Goal: Task Accomplishment & Management: Manage account settings

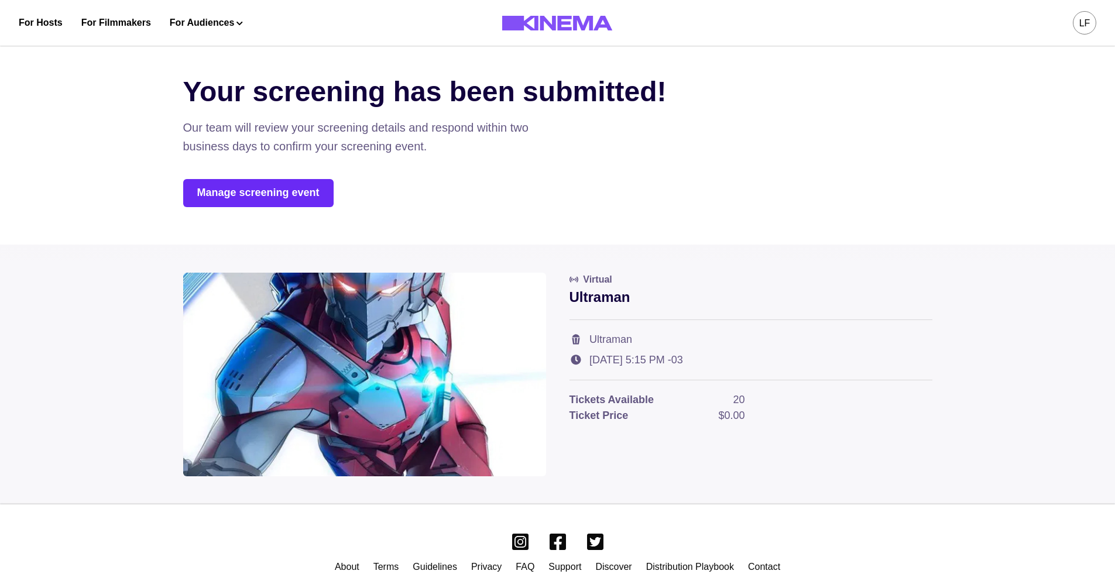
click at [249, 198] on link "Manage screening event" at bounding box center [258, 193] width 150 height 28
click at [256, 194] on link "Manage screening event" at bounding box center [258, 193] width 150 height 28
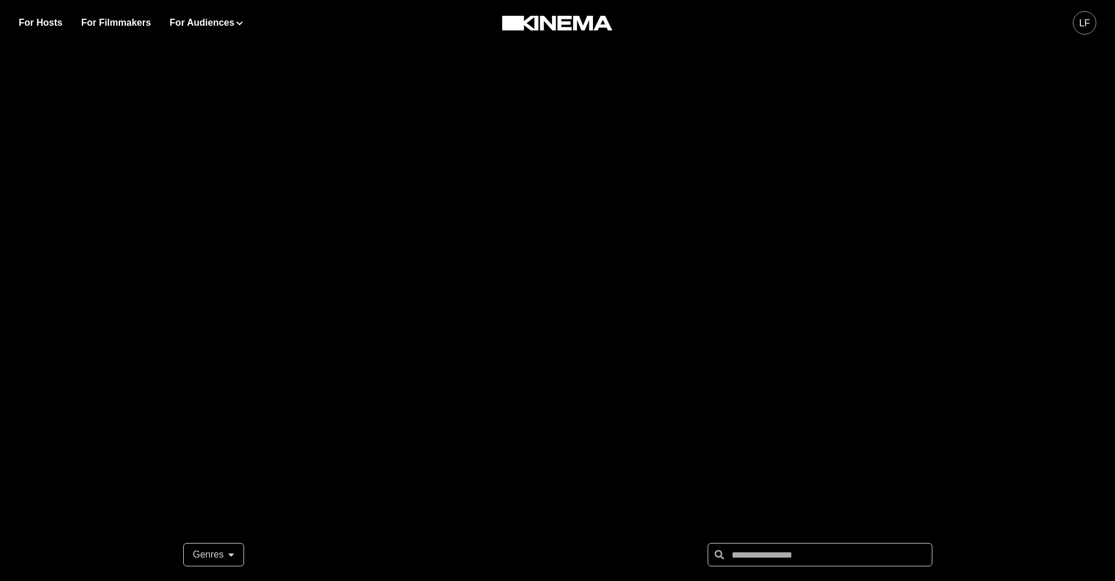
click at [1081, 22] on div "LF" at bounding box center [1084, 23] width 11 height 14
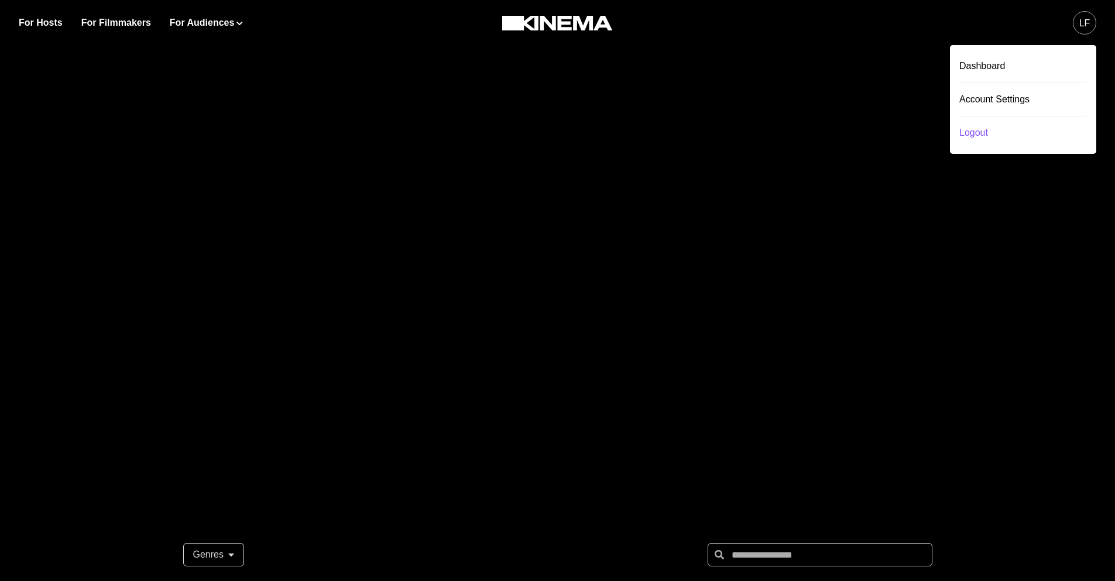
click at [984, 145] on div "Logout" at bounding box center [1023, 132] width 128 height 33
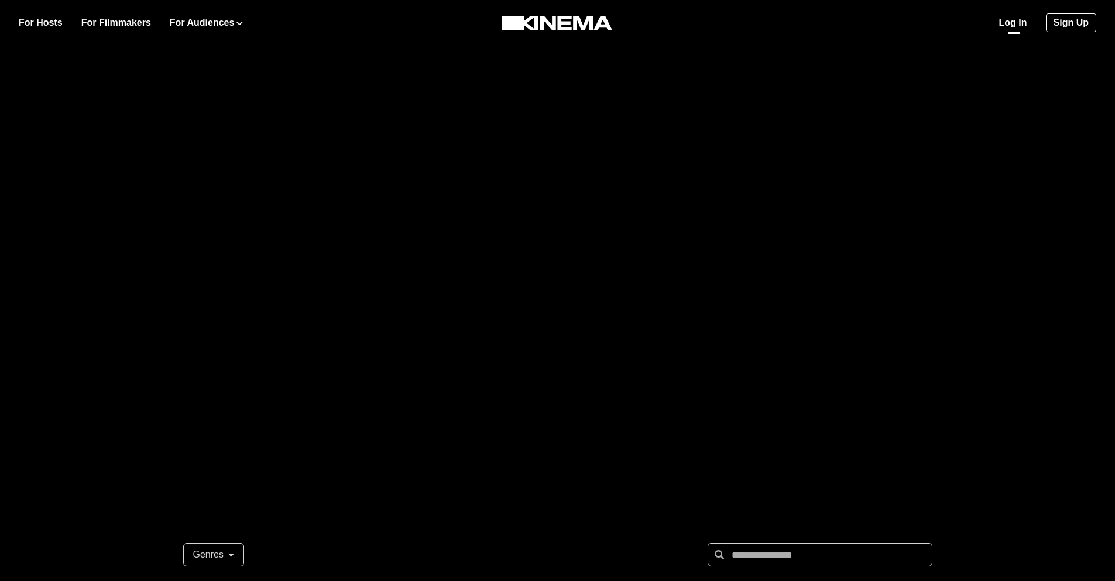
click at [1023, 27] on link "Log In" at bounding box center [1013, 23] width 28 height 14
click at [1007, 22] on link "Log In" at bounding box center [1013, 23] width 28 height 14
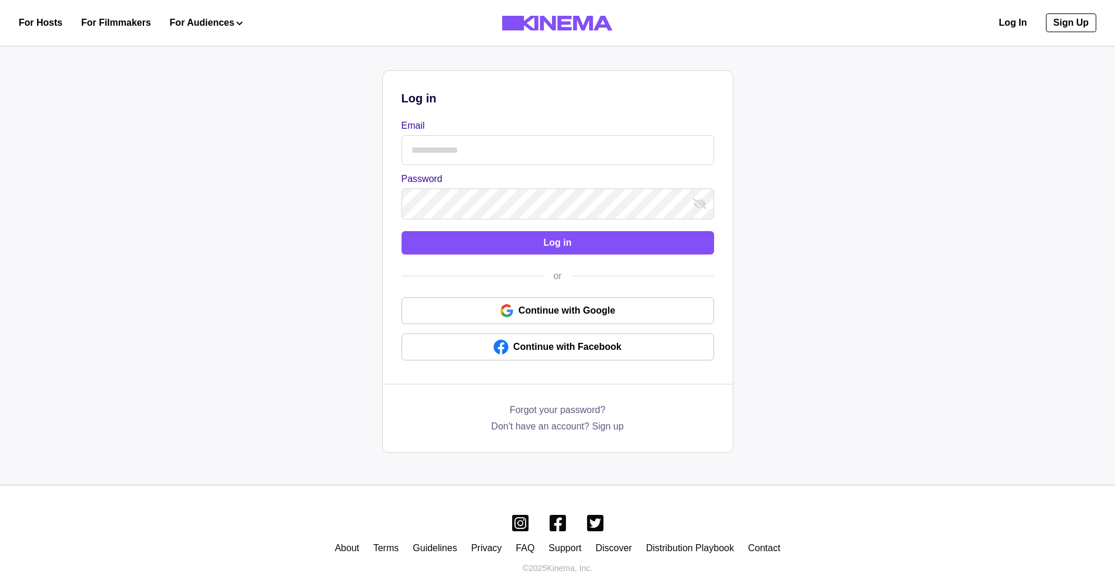
click at [493, 140] on input "Email" at bounding box center [558, 150] width 313 height 30
type input "**********"
click at [402, 231] on button "Log in" at bounding box center [558, 242] width 313 height 23
